Goal: Information Seeking & Learning: Learn about a topic

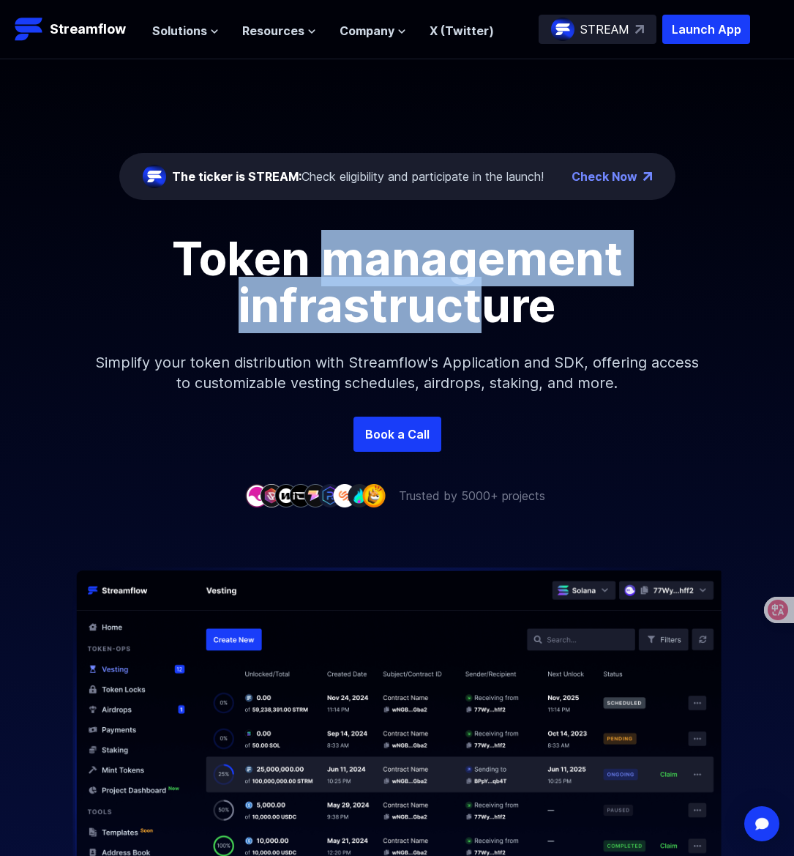
click at [490, 310] on h1 "Token management infrastructure" at bounding box center [397, 282] width 659 height 94
drag, startPoint x: 482, startPoint y: 297, endPoint x: 288, endPoint y: 257, distance: 198.1
click at [288, 257] on h1 "Token management infrastructure" at bounding box center [397, 282] width 659 height 94
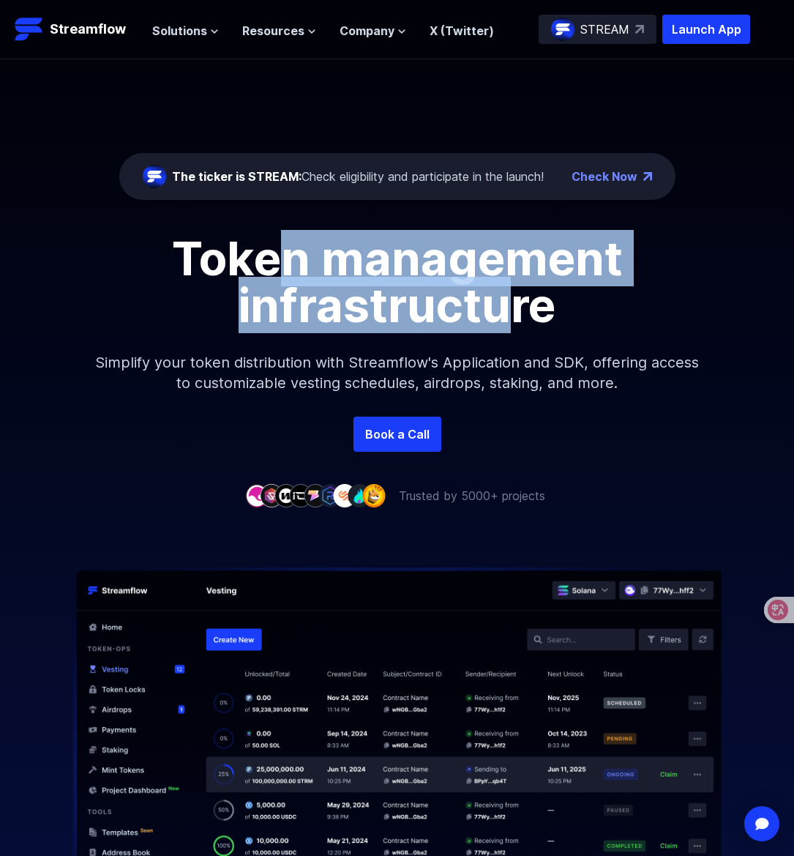
drag, startPoint x: 277, startPoint y: 261, endPoint x: 509, endPoint y: 310, distance: 236.4
click at [509, 310] on h1 "Token management infrastructure" at bounding box center [397, 282] width 659 height 94
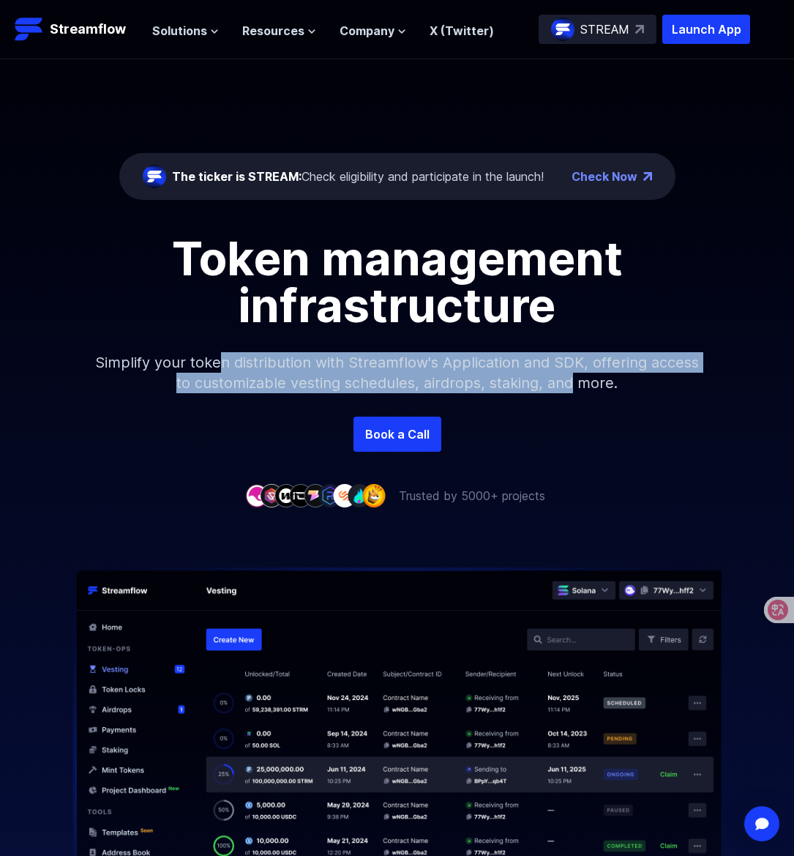
drag, startPoint x: 226, startPoint y: 362, endPoint x: 569, endPoint y: 383, distance: 343.9
click at [569, 383] on p "Simplify your token distribution with Streamflow's Application and SDK, offerin…" at bounding box center [397, 373] width 629 height 88
drag, startPoint x: 572, startPoint y: 381, endPoint x: 167, endPoint y: 355, distance: 406.3
click at [167, 355] on p "Simplify your token distribution with Streamflow's Application and SDK, offerin…" at bounding box center [397, 373] width 629 height 88
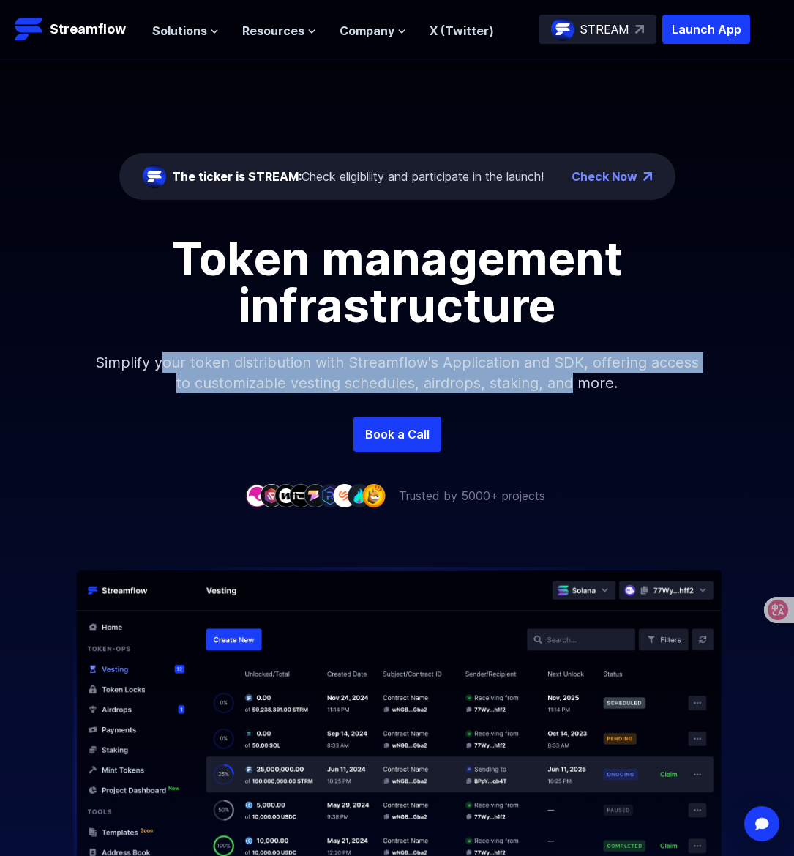
click at [164, 355] on p "Simplify your token distribution with Streamflow's Application and SDK, offerin…" at bounding box center [397, 373] width 629 height 88
drag, startPoint x: 156, startPoint y: 360, endPoint x: 569, endPoint y: 385, distance: 414.3
click at [569, 385] on p "Simplify your token distribution with Streamflow's Application and SDK, offerin…" at bounding box center [397, 373] width 629 height 88
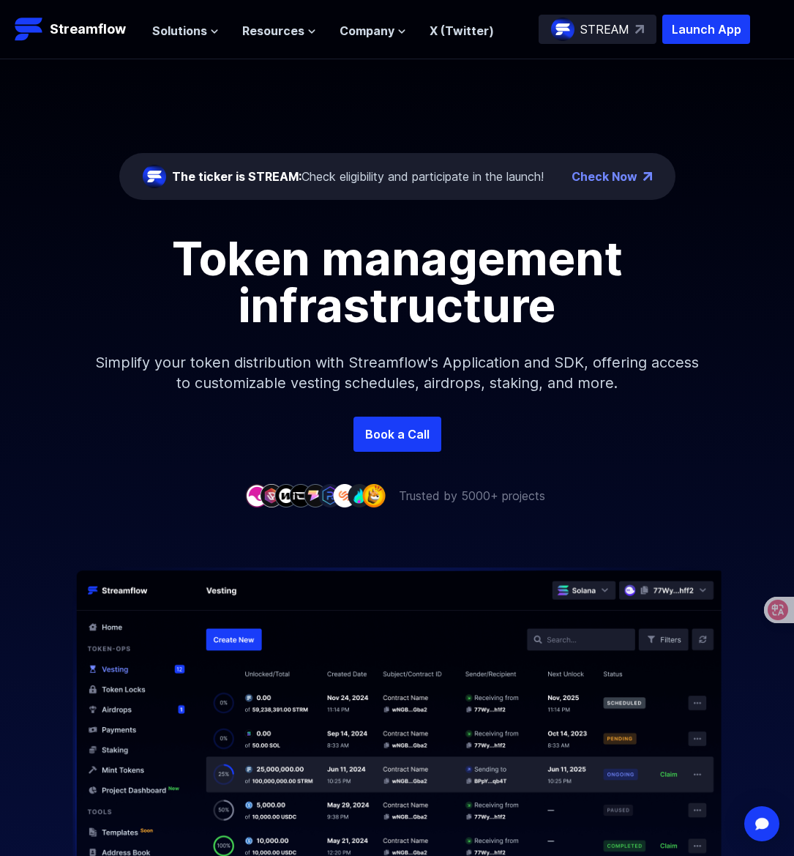
click at [573, 384] on p "Simplify your token distribution with Streamflow's Application and SDK, offerin…" at bounding box center [397, 373] width 629 height 88
